Goal: Task Accomplishment & Management: Manage account settings

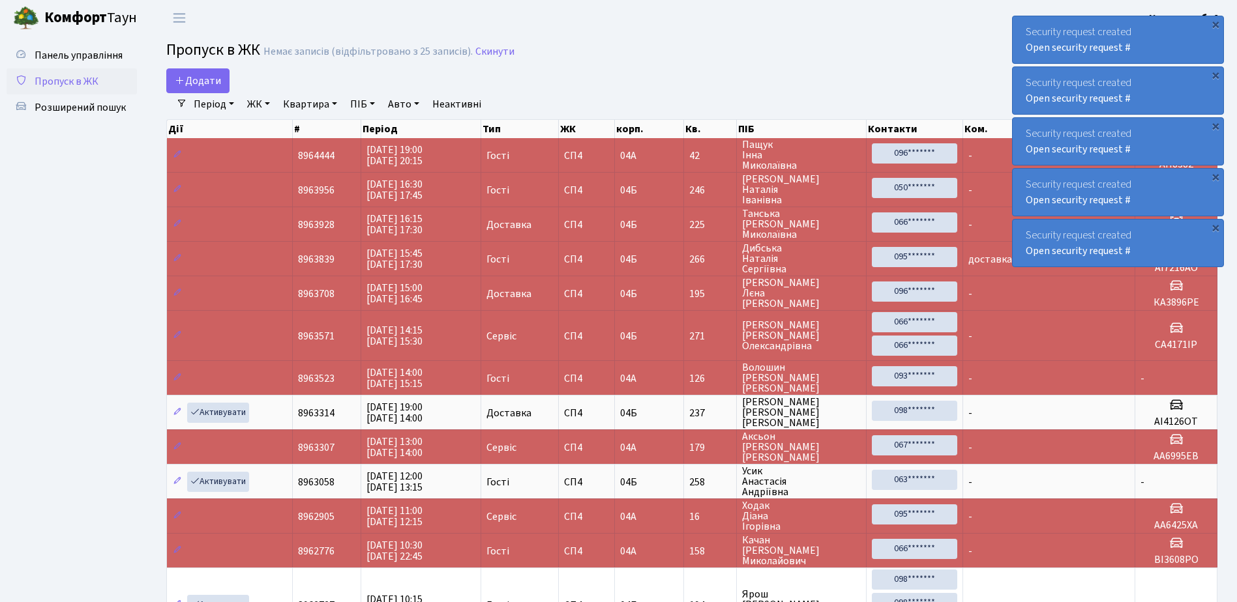
select select "25"
click at [1028, 25] on div "Security request created Open security request #" at bounding box center [1118, 39] width 211 height 47
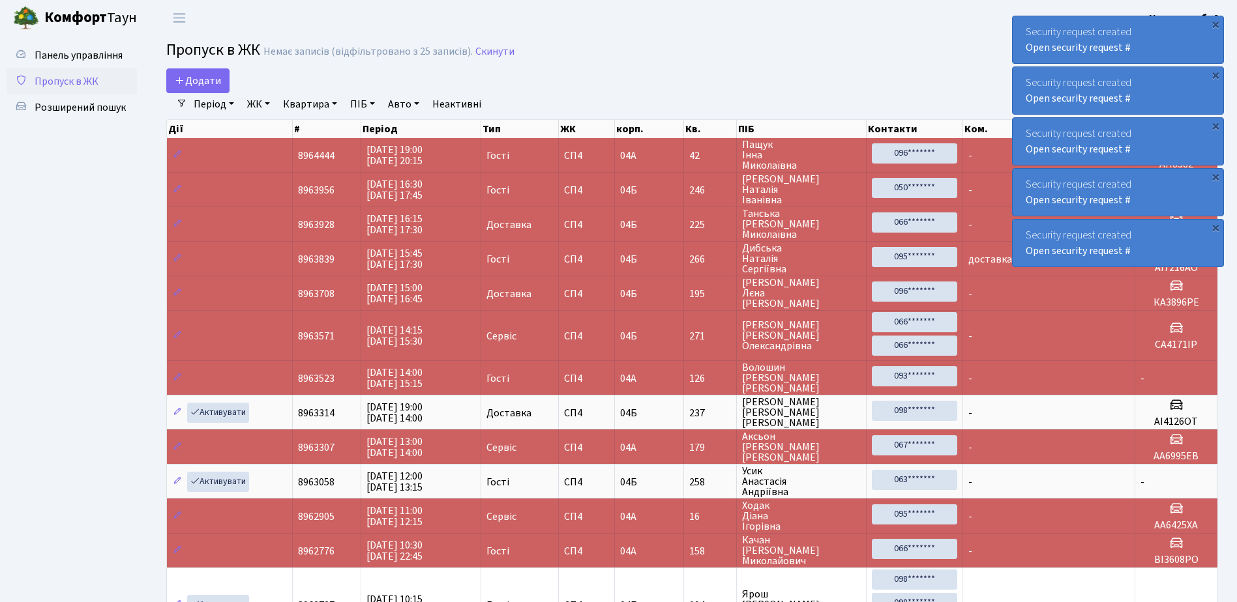
click at [1028, 25] on div "Security request created Open security request #" at bounding box center [1118, 39] width 211 height 47
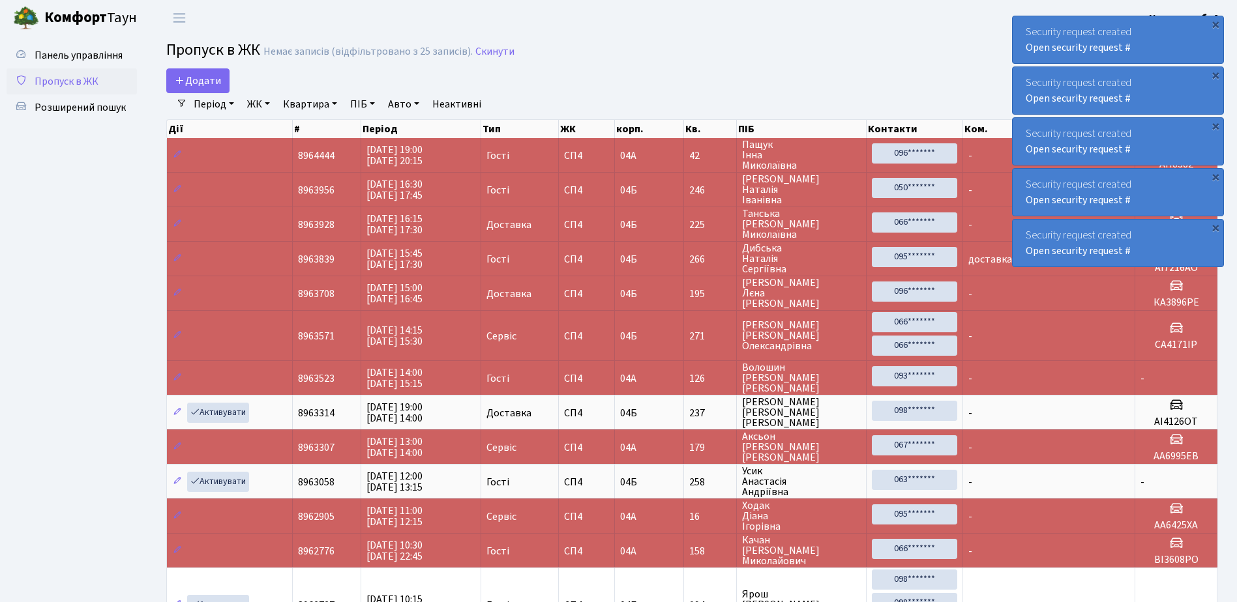
click at [1028, 25] on div "Security request created Open security request #" at bounding box center [1118, 39] width 211 height 47
click at [1029, 25] on div "Security request created Open security request #" at bounding box center [1118, 39] width 211 height 47
click at [1030, 25] on div "Security request created Open security request #" at bounding box center [1118, 39] width 211 height 47
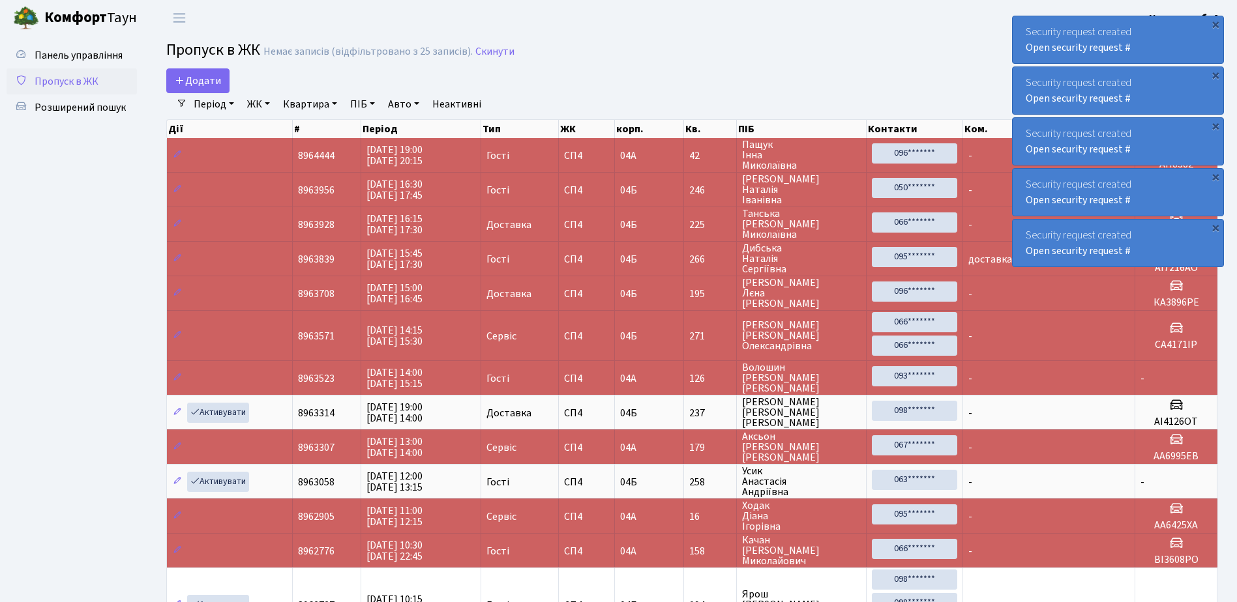
click at [1030, 25] on div "Security request created Open security request #" at bounding box center [1118, 39] width 211 height 47
click at [1031, 23] on div "Security request created Open security request #" at bounding box center [1118, 39] width 211 height 47
click at [1032, 23] on div "Security request created Open security request #" at bounding box center [1118, 39] width 211 height 47
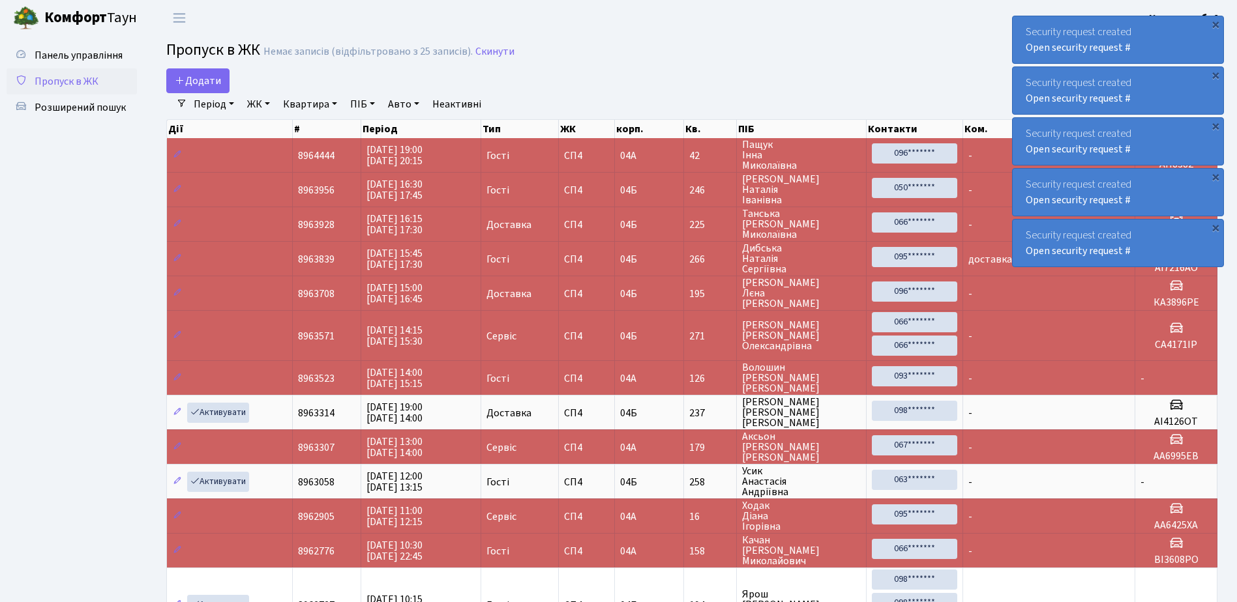
click at [1032, 23] on div "Security request created Open security request #" at bounding box center [1118, 39] width 211 height 47
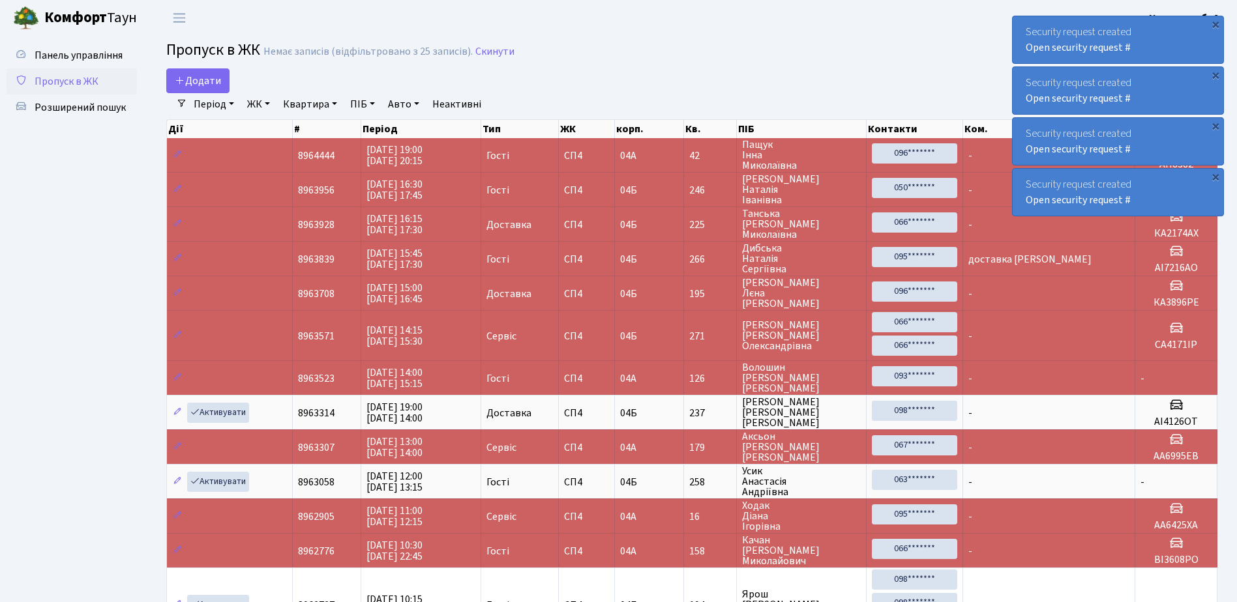
click at [1032, 23] on div "Security request created Open security request #" at bounding box center [1118, 39] width 211 height 47
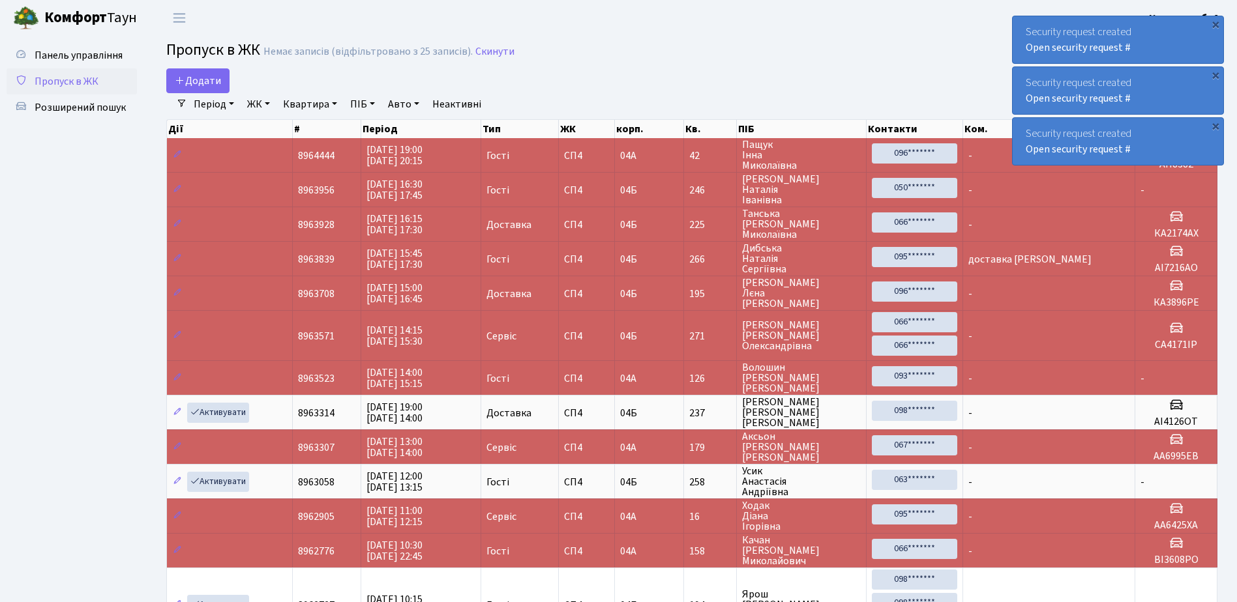
click at [1032, 23] on div "Security request created Open security request #" at bounding box center [1118, 39] width 211 height 47
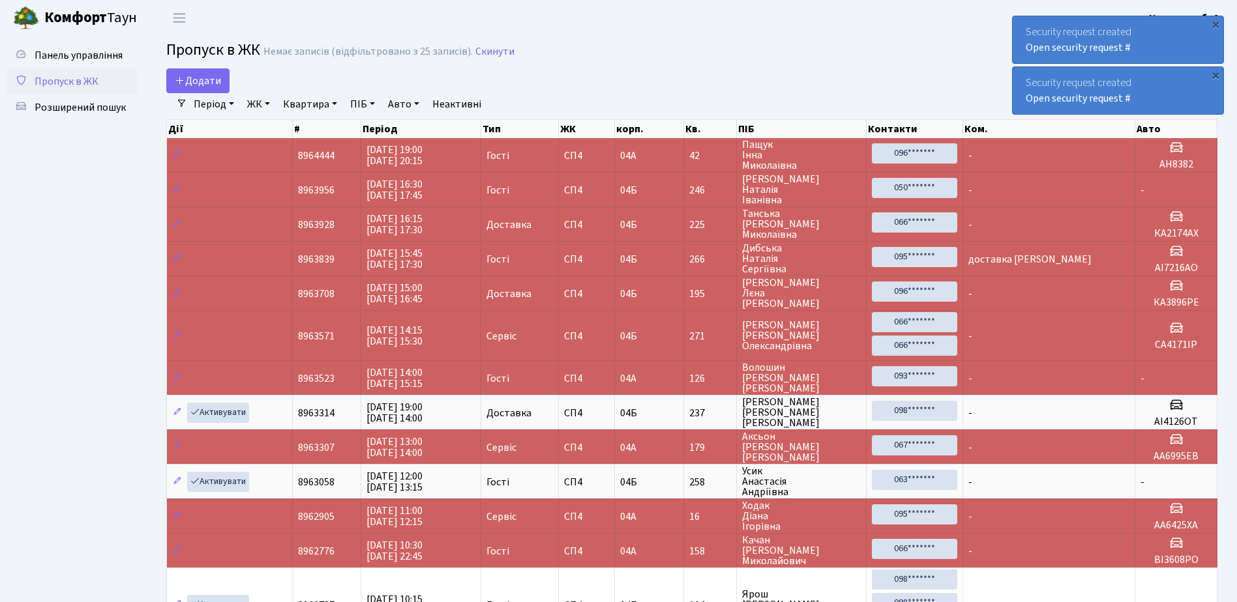
click at [1032, 23] on div "Security request created Open security request #" at bounding box center [1118, 39] width 211 height 47
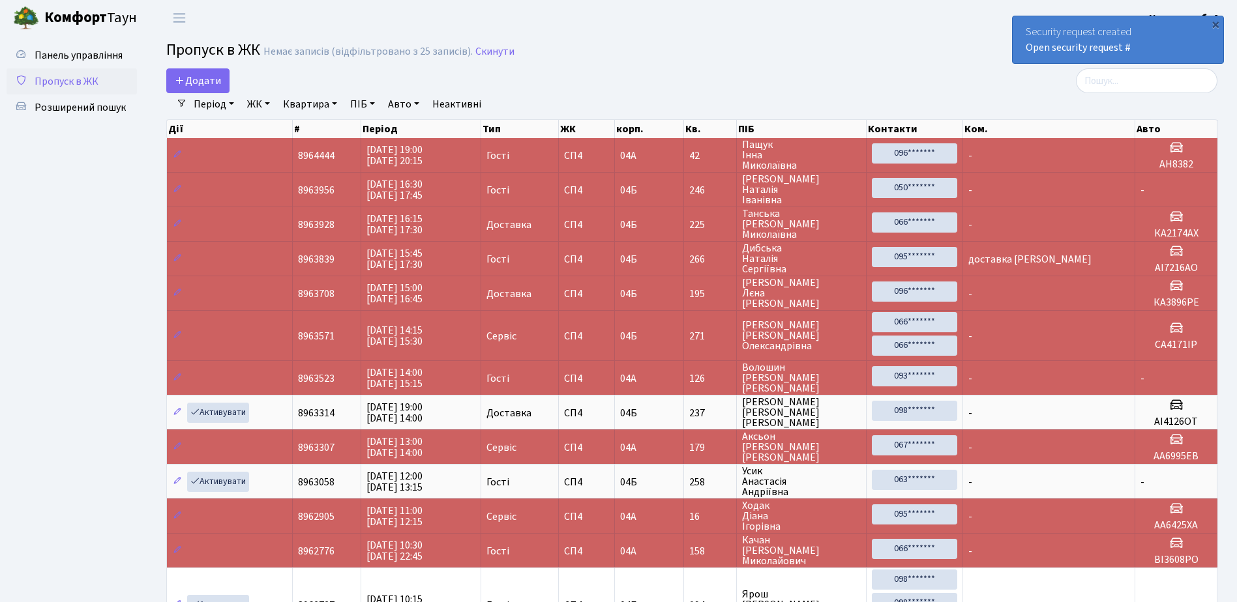
click at [1032, 23] on div "Security request created Open security request #" at bounding box center [1118, 39] width 211 height 47
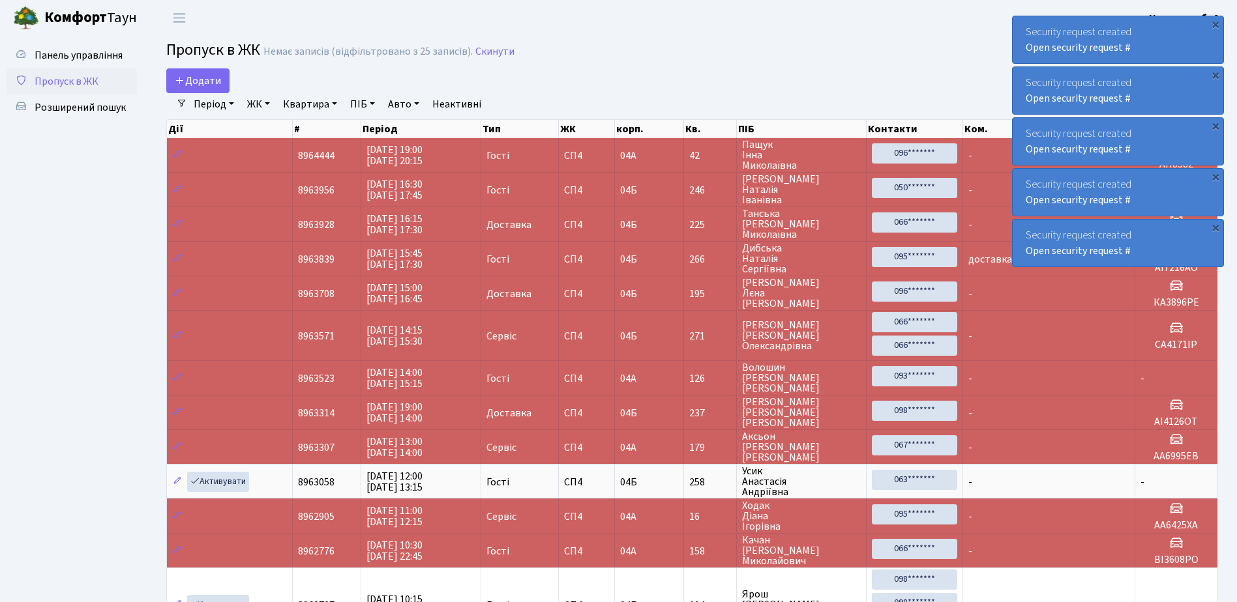
click at [1025, 27] on div "Security request created Open security request #" at bounding box center [1118, 39] width 211 height 47
click at [1024, 27] on div "Security request created Open security request #" at bounding box center [1118, 39] width 211 height 47
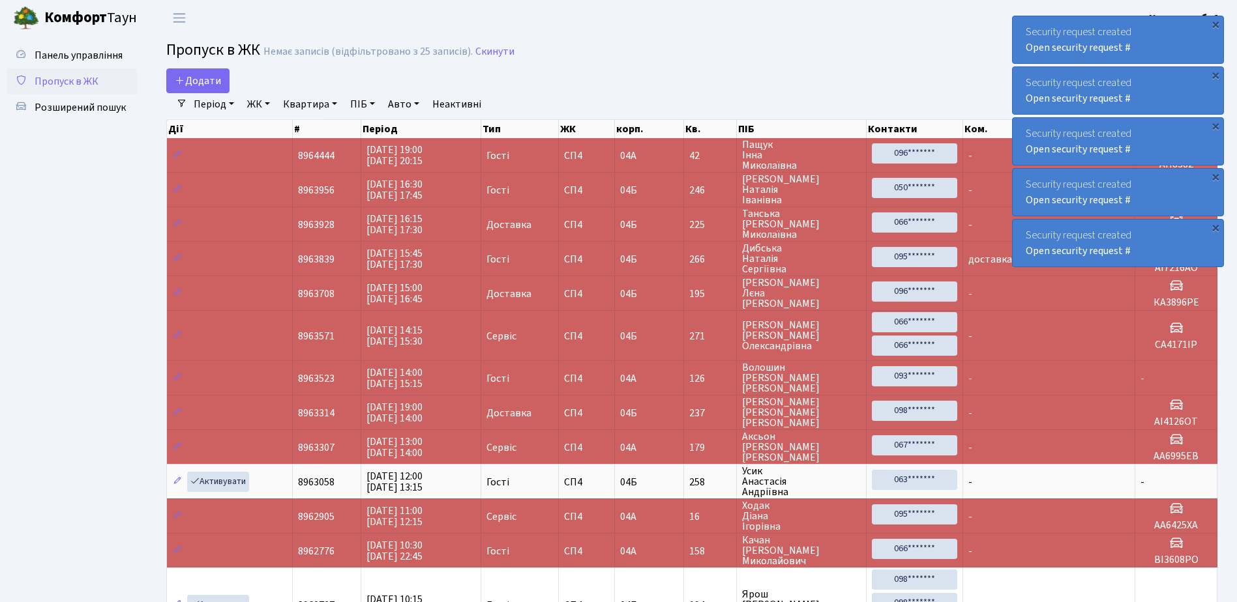
click at [1024, 27] on div "Security request created Open security request #" at bounding box center [1118, 39] width 211 height 47
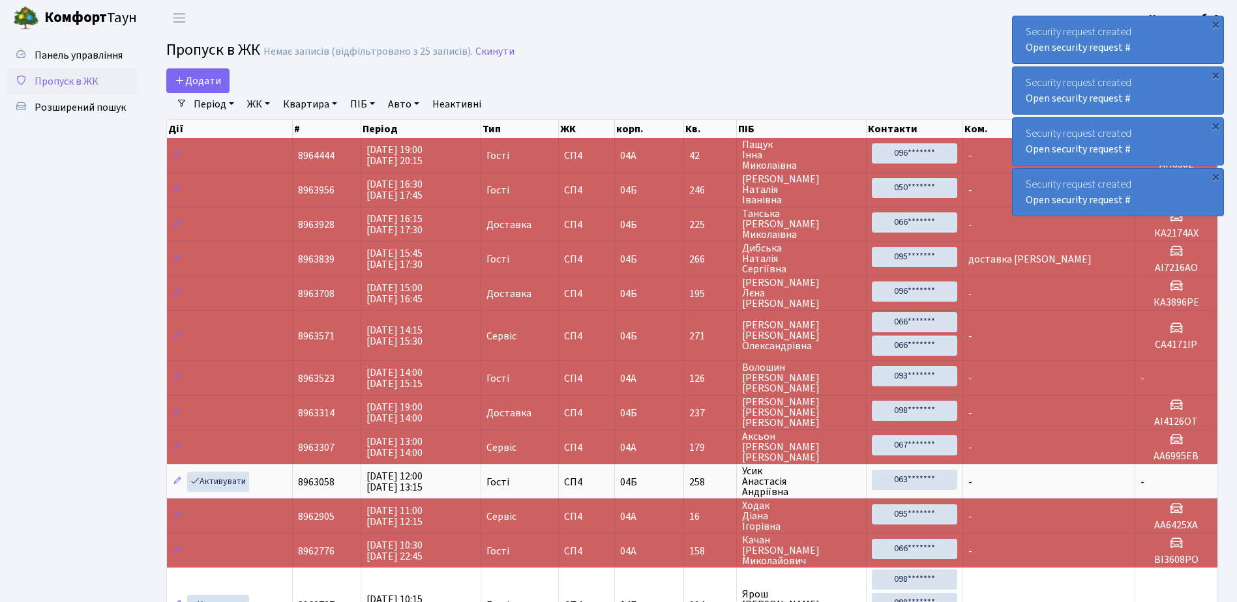
click at [1024, 27] on div "Security request created Open security request #" at bounding box center [1118, 39] width 211 height 47
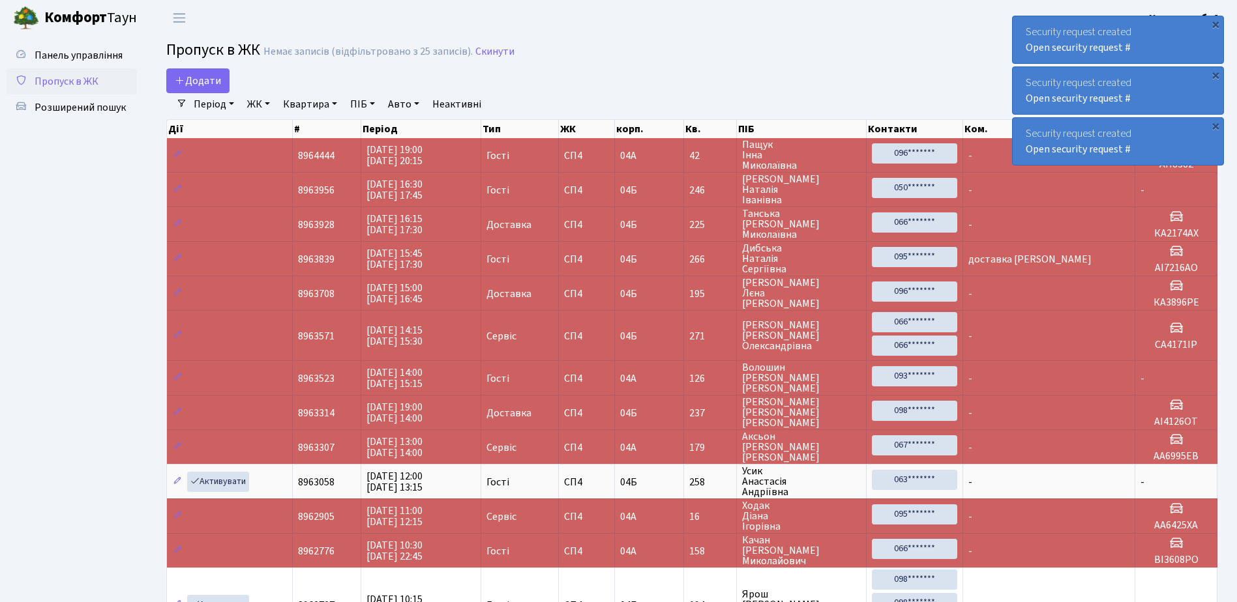
click at [1024, 27] on div "Security request created Open security request #" at bounding box center [1118, 39] width 211 height 47
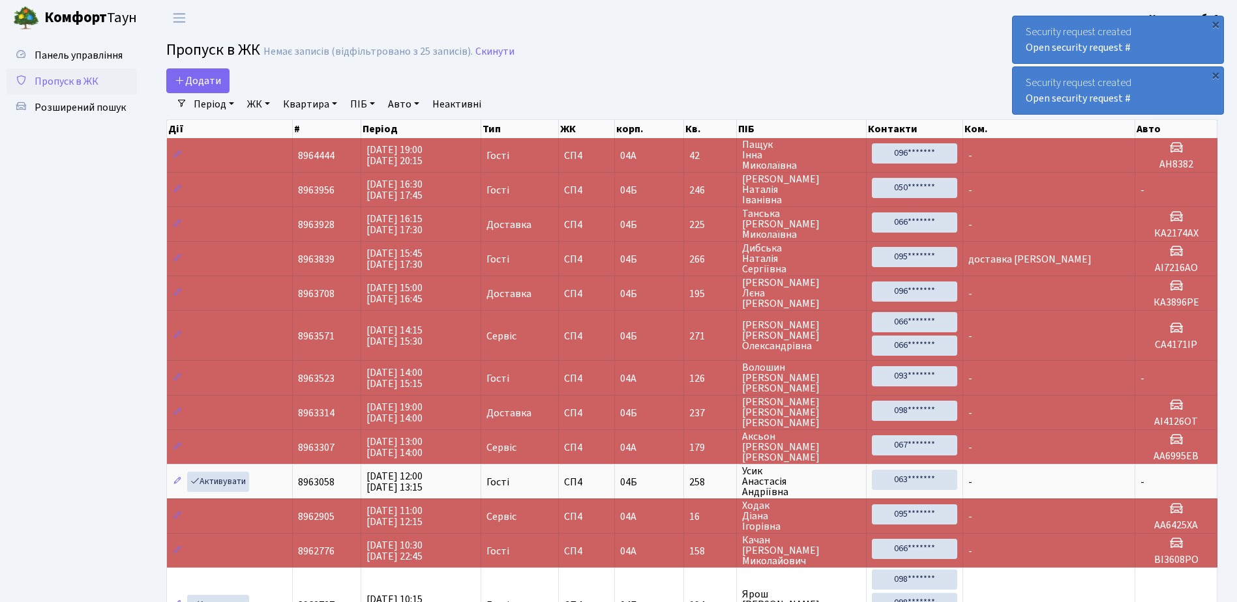
click at [1024, 27] on div "Security request created Open security request #" at bounding box center [1118, 39] width 211 height 47
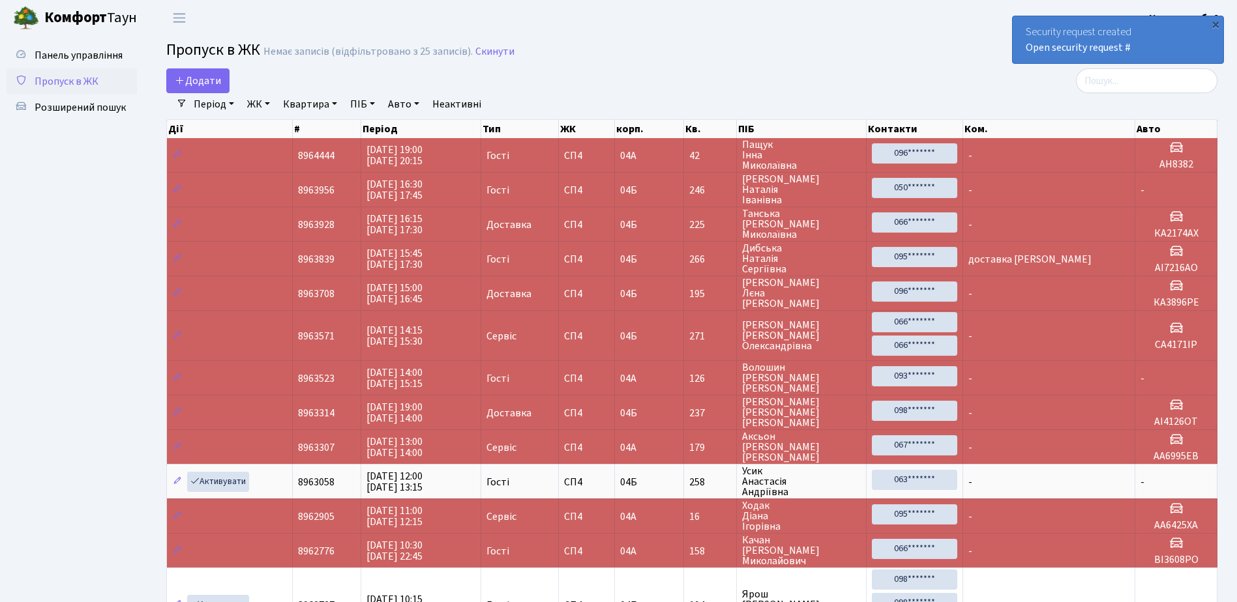
click at [1024, 27] on div "Security request created Open security request #" at bounding box center [1118, 39] width 211 height 47
